Goal: Find specific page/section: Find specific page/section

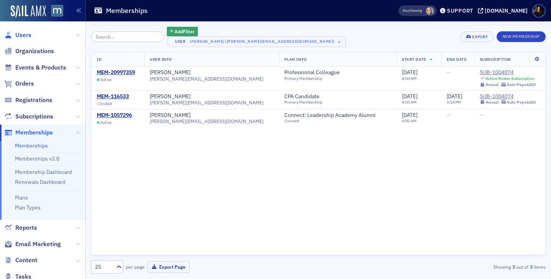
click at [28, 37] on span "Users" at bounding box center [23, 35] width 16 height 8
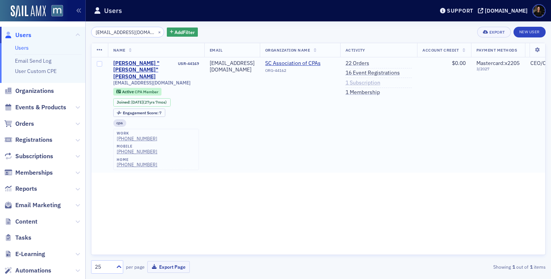
type input "[EMAIL_ADDRESS][DOMAIN_NAME]"
click at [367, 81] on link "1 Subscription" at bounding box center [362, 83] width 35 height 7
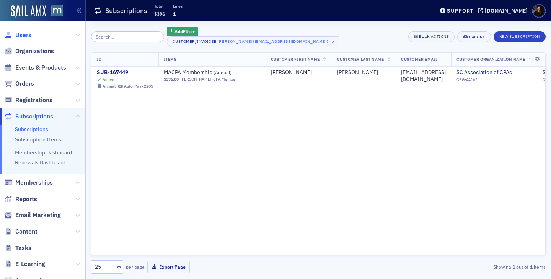
click at [19, 37] on span "Users" at bounding box center [23, 35] width 16 height 8
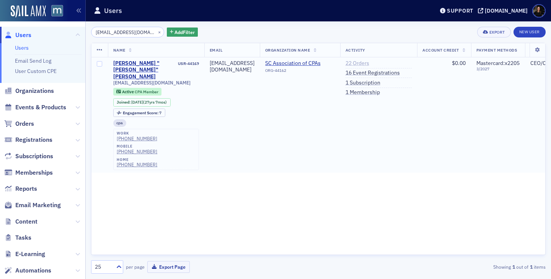
click at [368, 61] on link "22 Orders" at bounding box center [357, 63] width 24 height 7
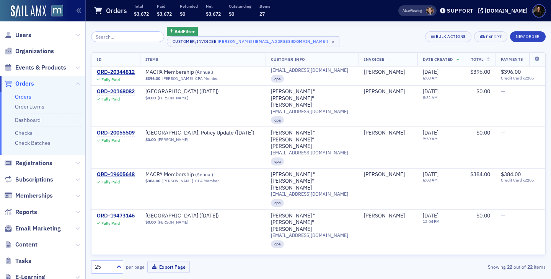
scroll to position [188, 0]
